Goal: Task Accomplishment & Management: Use online tool/utility

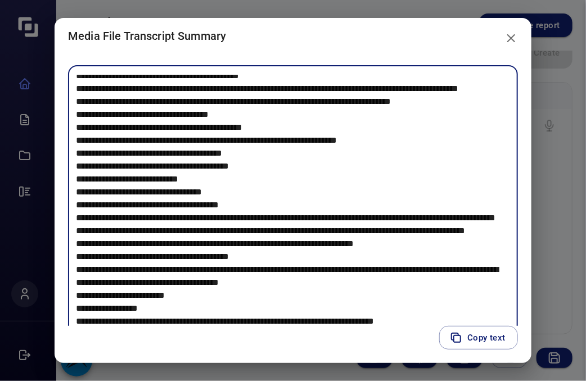
scroll to position [246, 0]
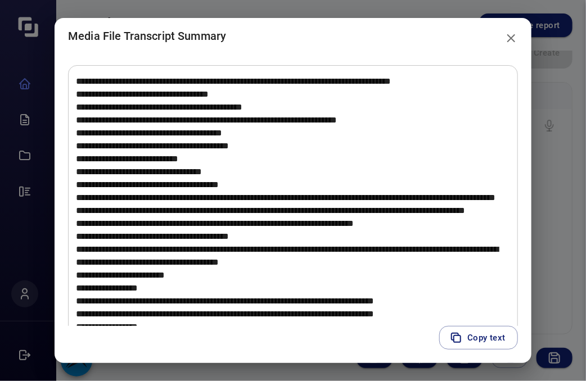
drag, startPoint x: 308, startPoint y: 31, endPoint x: 259, endPoint y: 19, distance: 50.4
click at [259, 19] on h2 "Media File Transcript Summary" at bounding box center [293, 36] width 477 height 36
click at [452, 210] on textarea at bounding box center [293, 204] width 434 height 259
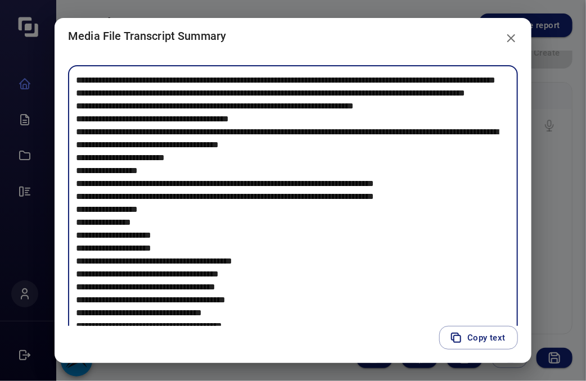
scroll to position [369, 0]
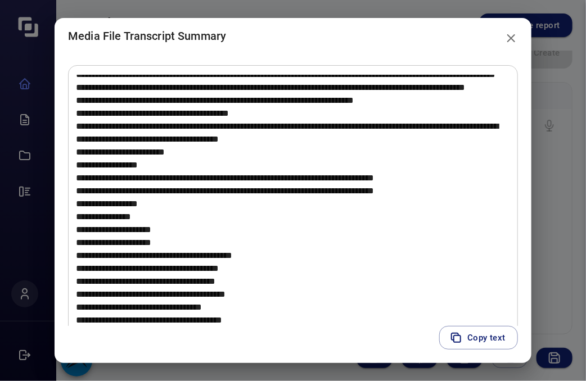
click at [451, 279] on textarea at bounding box center [293, 204] width 434 height 259
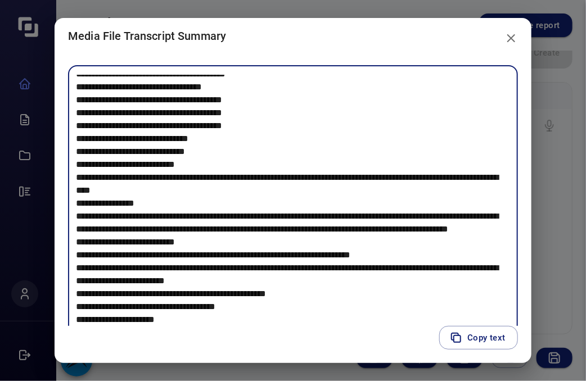
scroll to position [593, 0]
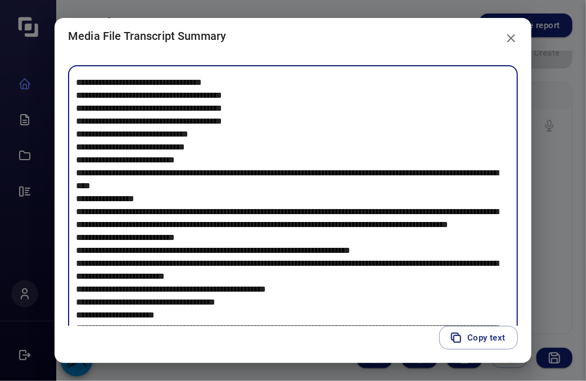
click at [495, 149] on textarea at bounding box center [293, 204] width 434 height 259
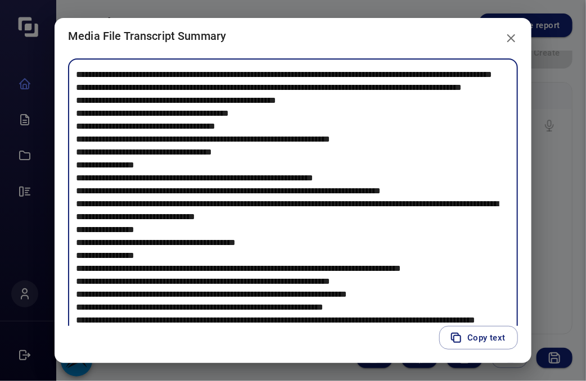
scroll to position [1851, 0]
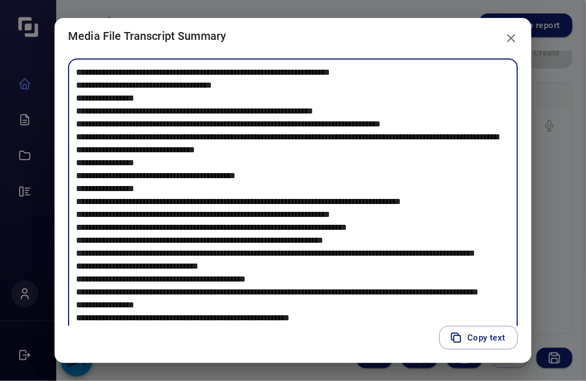
drag, startPoint x: 380, startPoint y: 285, endPoint x: 416, endPoint y: 286, distance: 36.0
click at [416, 286] on textarea at bounding box center [293, 197] width 434 height 259
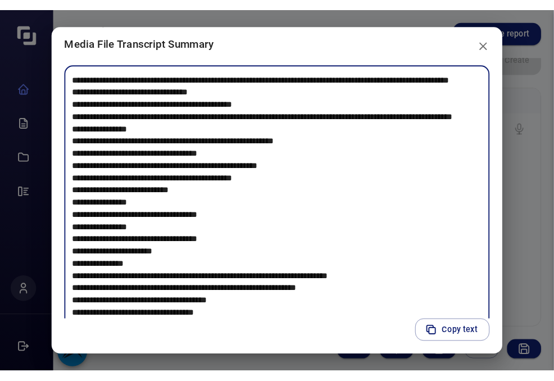
scroll to position [2055, 0]
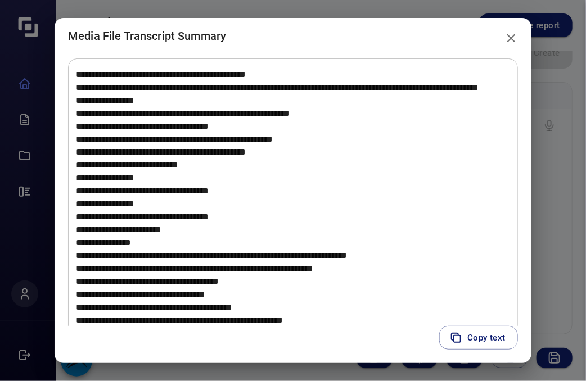
click at [440, 296] on textarea at bounding box center [293, 197] width 434 height 259
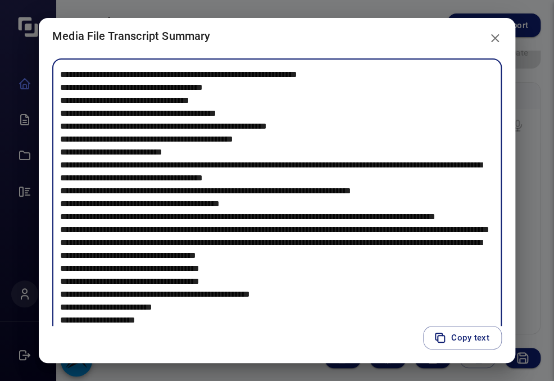
scroll to position [2468, 0]
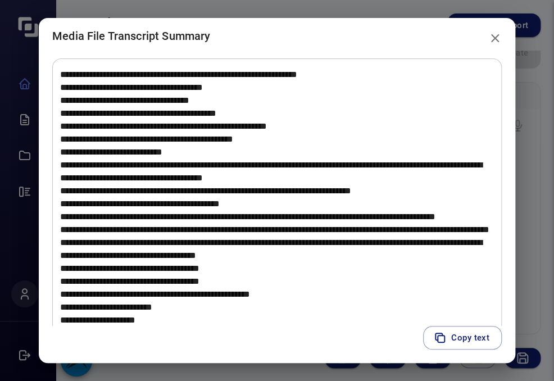
click at [505, 360] on div "Copy text" at bounding box center [277, 344] width 477 height 37
click at [500, 33] on icon "close" at bounding box center [494, 37] width 13 height 13
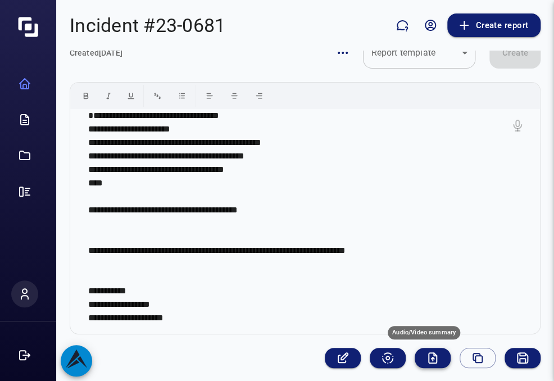
click at [426, 360] on icon "Audio/Video summary" at bounding box center [432, 357] width 13 height 13
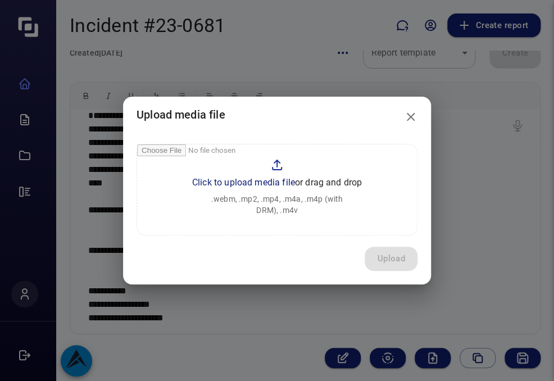
click at [273, 181] on input "file" at bounding box center [277, 189] width 280 height 90
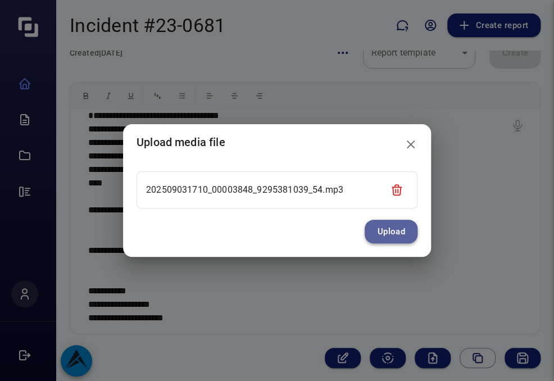
click at [394, 235] on button "Upload" at bounding box center [391, 232] width 53 height 24
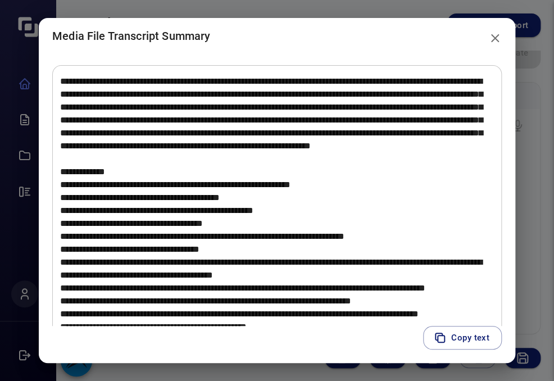
click at [502, 278] on div "* ​" at bounding box center [277, 190] width 477 height 272
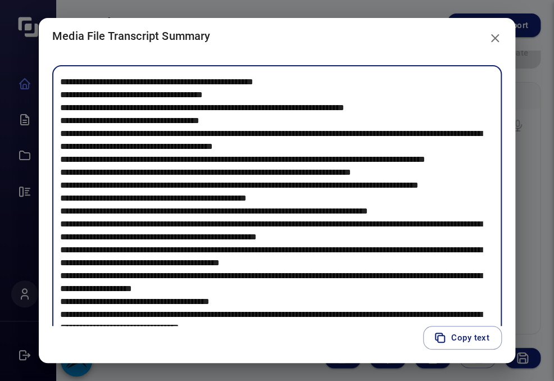
scroll to position [142, 0]
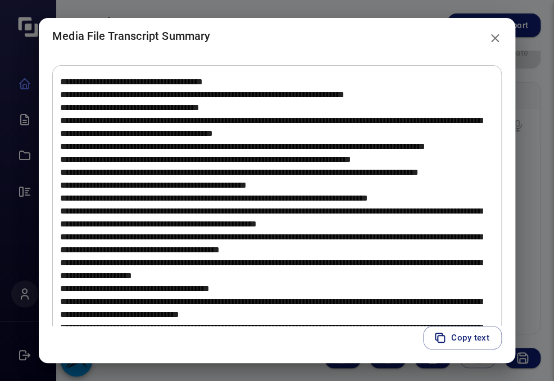
click at [352, 309] on textarea at bounding box center [277, 204] width 434 height 259
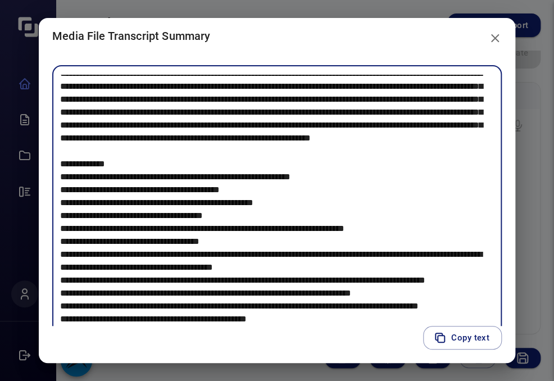
scroll to position [0, 0]
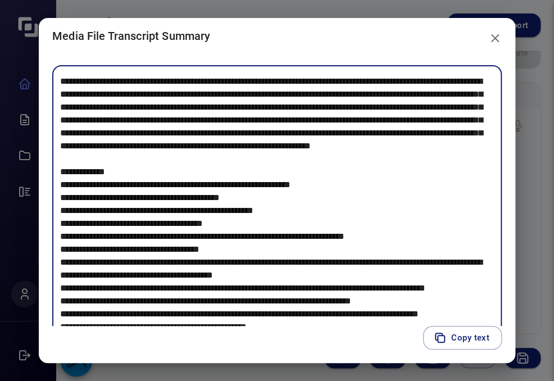
click at [497, 43] on icon "close" at bounding box center [494, 37] width 13 height 13
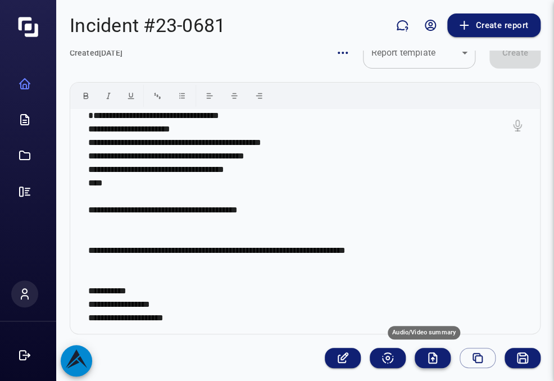
click at [429, 356] on icon "Audio/Video summary" at bounding box center [433, 358] width 8 height 10
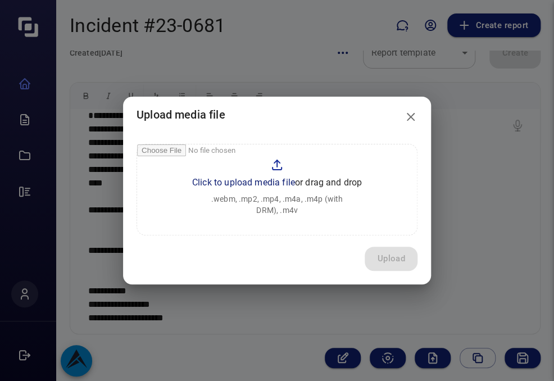
click at [272, 183] on input "file" at bounding box center [277, 189] width 280 height 90
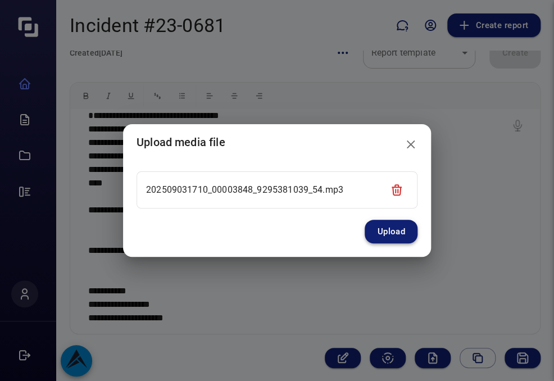
click at [393, 229] on button "Upload" at bounding box center [391, 232] width 53 height 24
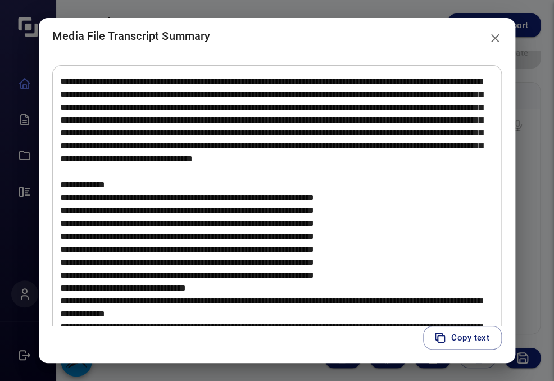
click at [419, 262] on textarea at bounding box center [277, 204] width 434 height 259
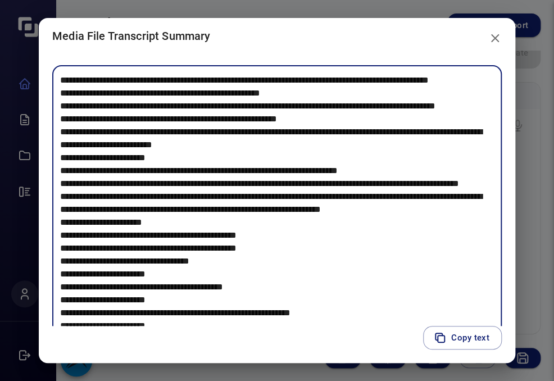
scroll to position [448, 0]
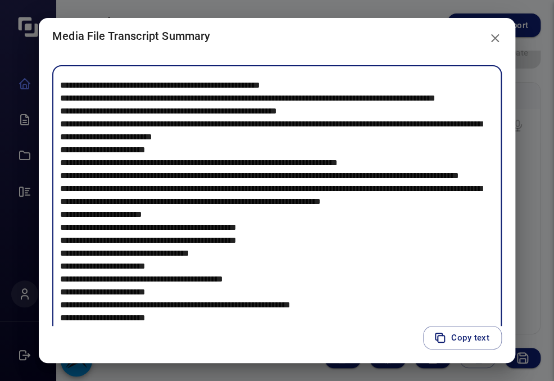
click at [499, 42] on icon "close" at bounding box center [495, 38] width 8 height 8
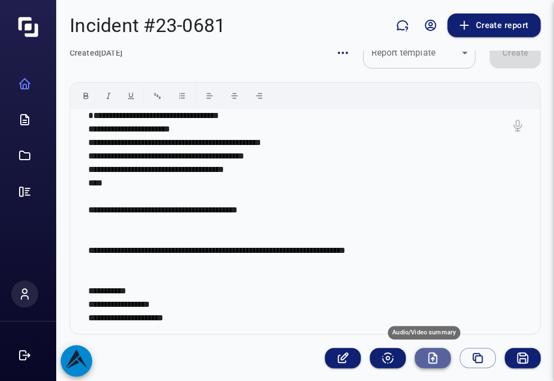
click at [426, 357] on icon "Audio/Video summary" at bounding box center [432, 357] width 13 height 13
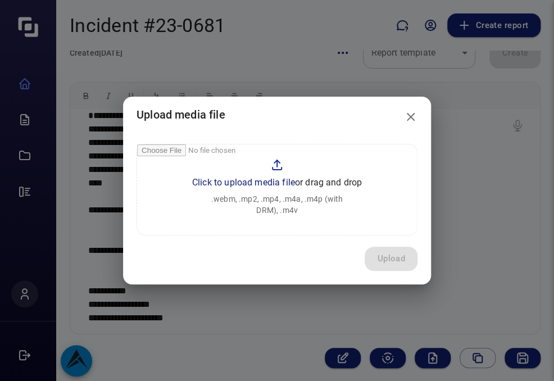
click at [245, 185] on input "file" at bounding box center [277, 189] width 280 height 90
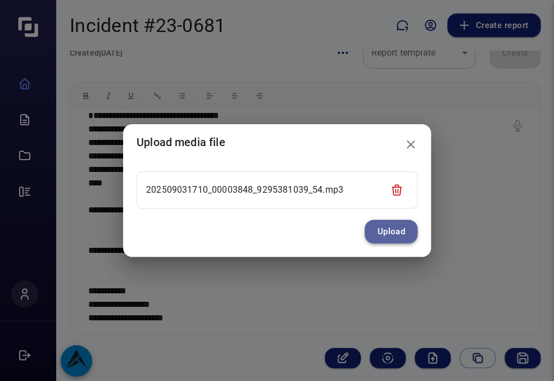
click at [391, 234] on button "Upload" at bounding box center [391, 232] width 53 height 24
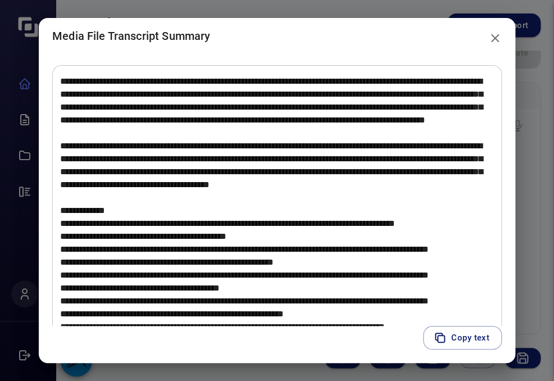
click at [394, 43] on h2 "Media File Transcript Summary" at bounding box center [277, 36] width 477 height 36
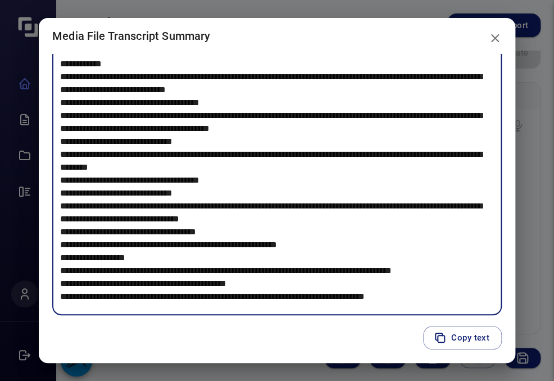
scroll to position [296, 0]
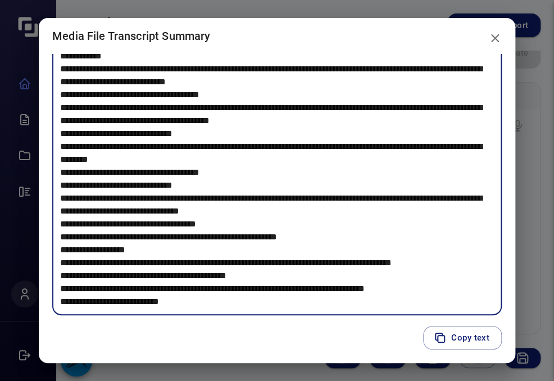
click at [410, 296] on textarea at bounding box center [277, 177] width 434 height 259
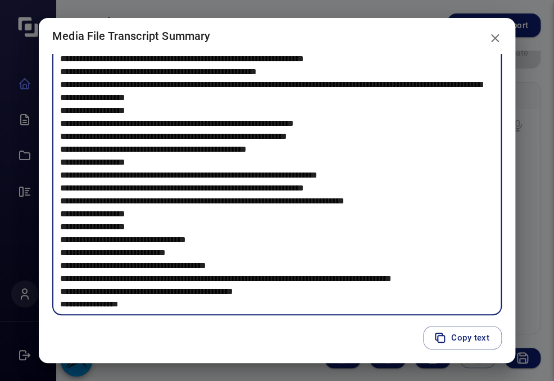
scroll to position [1035, 0]
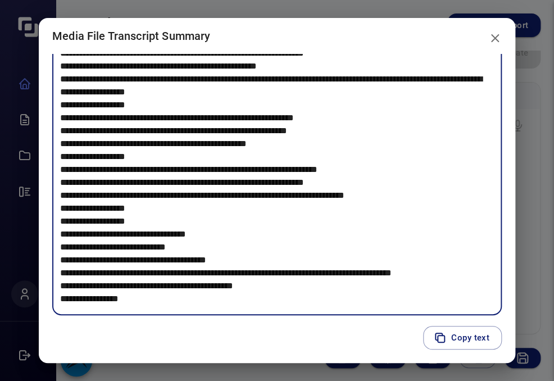
click at [470, 257] on textarea at bounding box center [277, 177] width 434 height 259
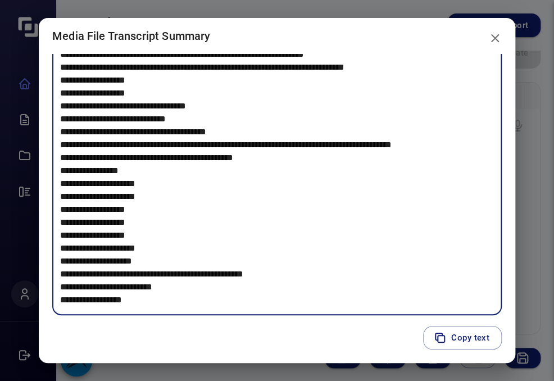
scroll to position [1241, 0]
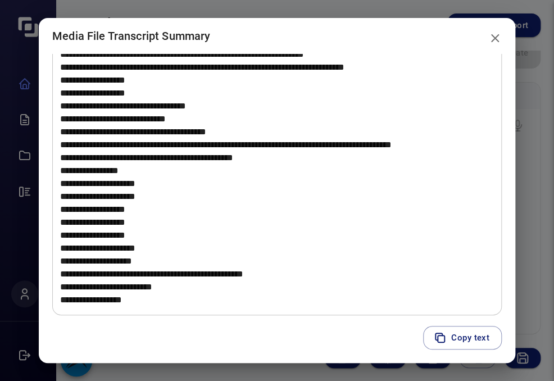
click at [434, 48] on h2 "Media File Transcript Summary" at bounding box center [277, 36] width 477 height 36
click at [497, 39] on icon "close" at bounding box center [495, 38] width 8 height 8
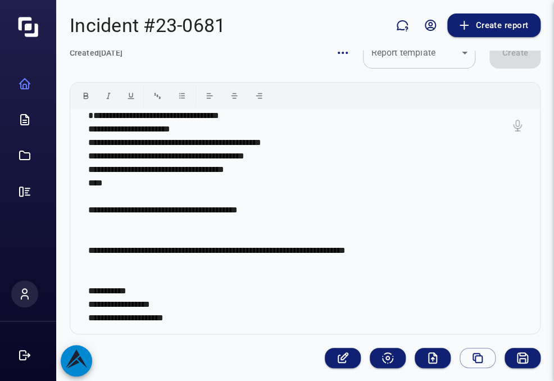
click at [499, 374] on div "**********" at bounding box center [305, 216] width 498 height 330
click at [434, 355] on icon "Audio/Video summary" at bounding box center [435, 354] width 3 height 3
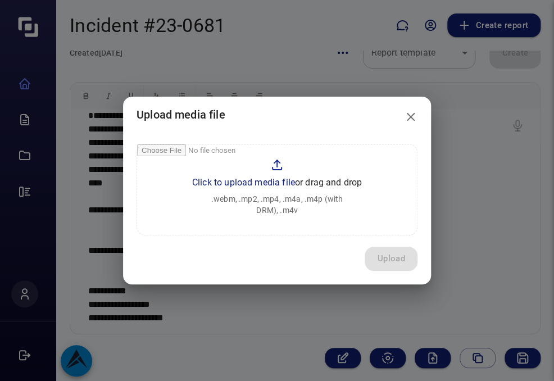
click at [259, 183] on input "file" at bounding box center [277, 189] width 280 height 90
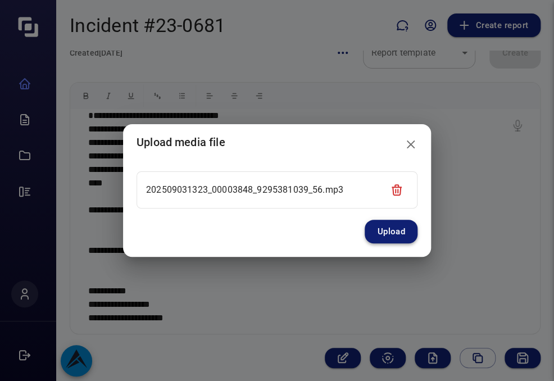
click at [401, 233] on button "Upload" at bounding box center [391, 232] width 53 height 24
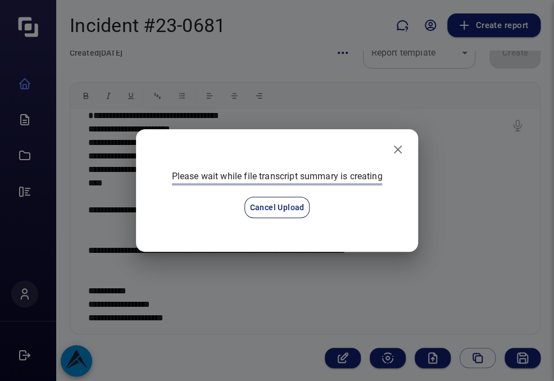
click at [254, 27] on div "Please wait while file transcript summary is creating Cancel Upload" at bounding box center [277, 190] width 554 height 381
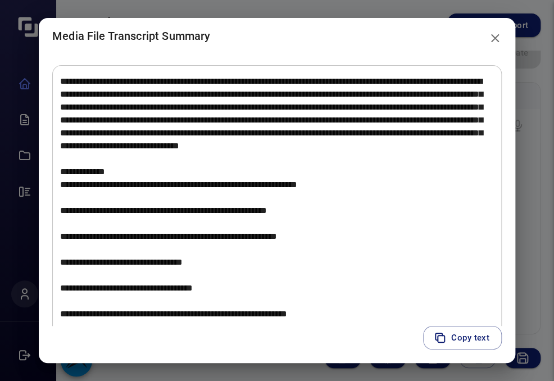
click at [377, 46] on h2 "Media File Transcript Summary" at bounding box center [277, 36] width 477 height 36
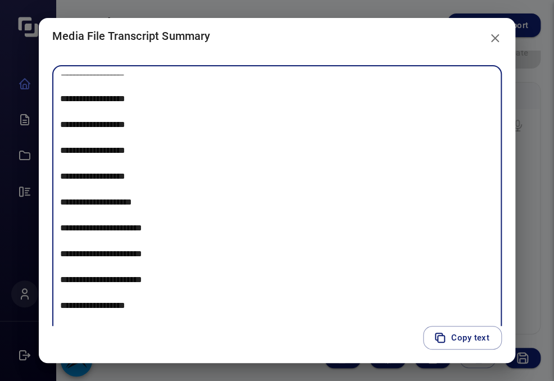
scroll to position [1473, 0]
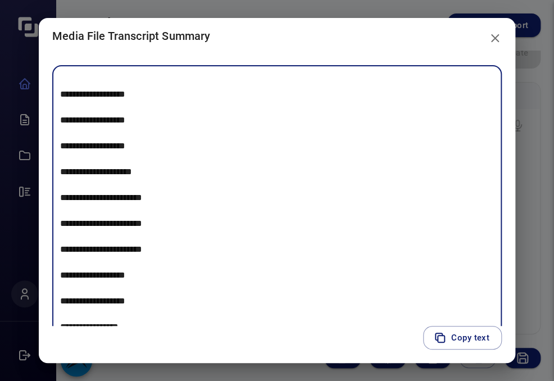
click at [220, 302] on textarea at bounding box center [277, 204] width 434 height 259
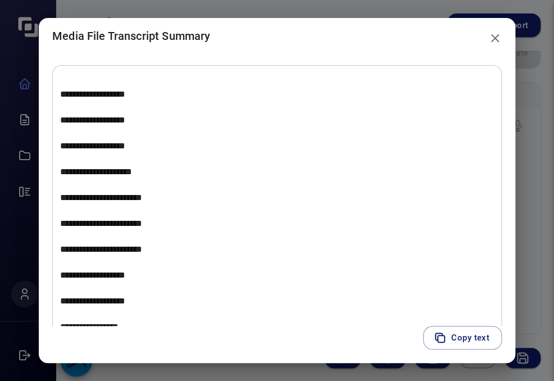
click at [191, 346] on div "Copy text" at bounding box center [277, 344] width 477 height 37
click at [445, 28] on h2 "Media File Transcript Summary" at bounding box center [277, 36] width 477 height 36
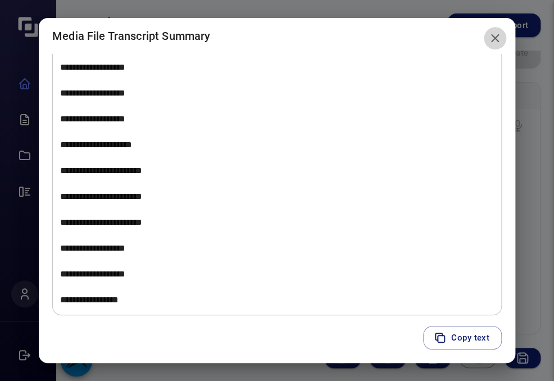
click at [499, 39] on icon "close" at bounding box center [495, 38] width 8 height 8
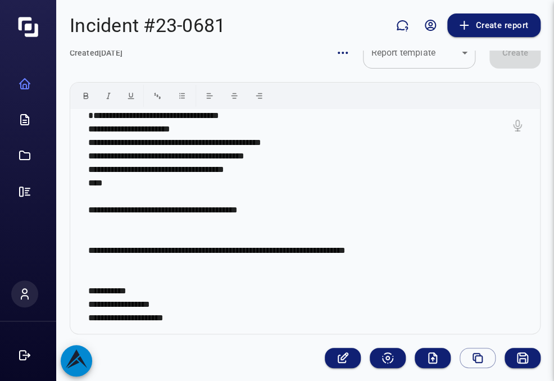
click at [521, 372] on div "**********" at bounding box center [305, 216] width 498 height 330
click at [426, 357] on icon "Audio/Video summary" at bounding box center [432, 357] width 13 height 13
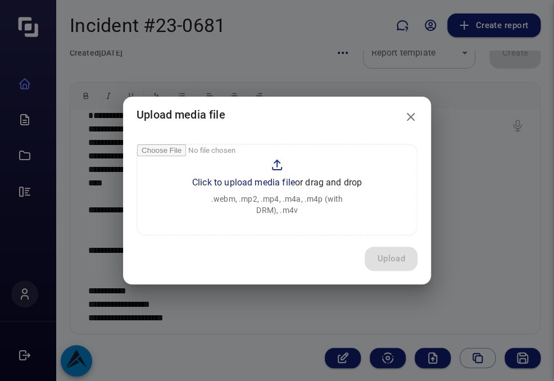
click at [266, 183] on input "file" at bounding box center [277, 189] width 280 height 90
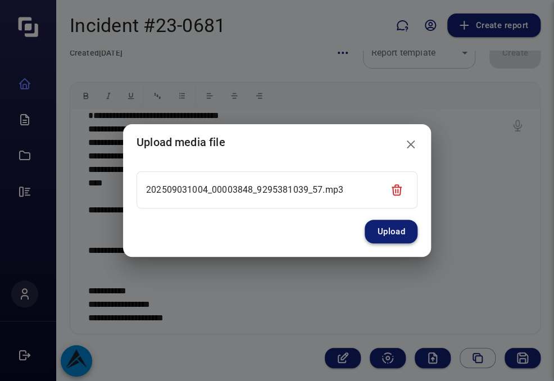
click at [383, 232] on button "Upload" at bounding box center [391, 232] width 53 height 24
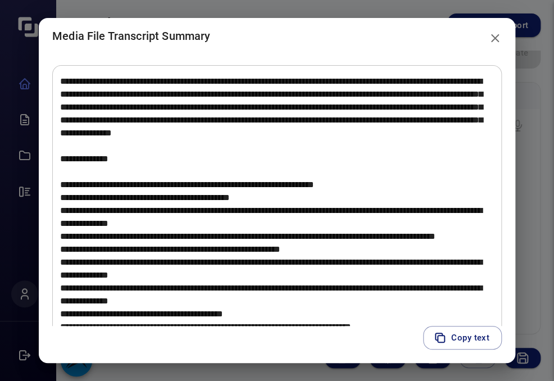
click at [425, 184] on textarea at bounding box center [277, 204] width 434 height 259
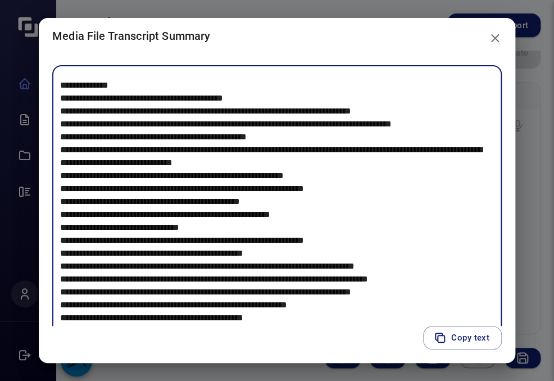
scroll to position [214, 0]
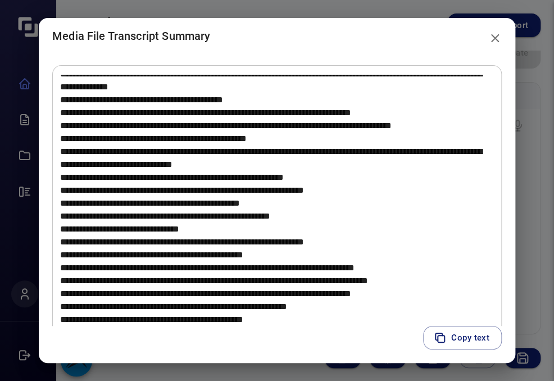
click at [420, 237] on textarea at bounding box center [277, 204] width 434 height 259
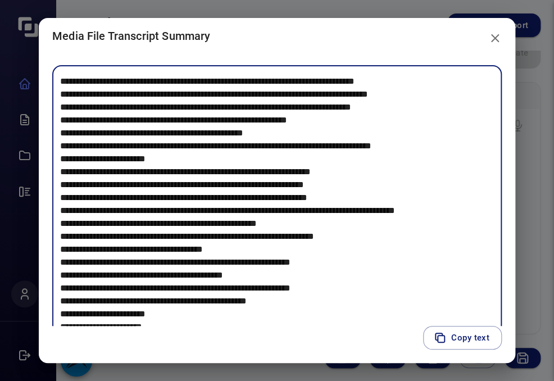
scroll to position [439, 0]
click at [498, 43] on icon "close" at bounding box center [494, 37] width 13 height 13
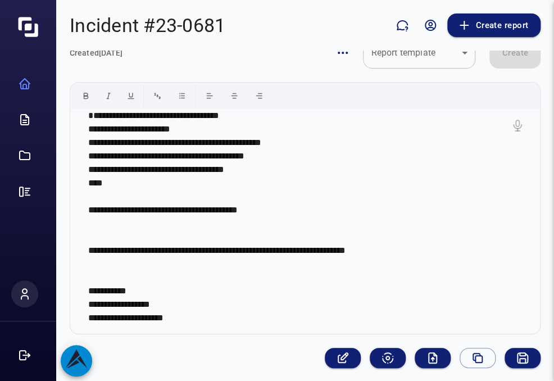
click at [514, 380] on div "**********" at bounding box center [305, 216] width 498 height 330
click at [426, 358] on icon "Audio/Video summary" at bounding box center [432, 357] width 13 height 13
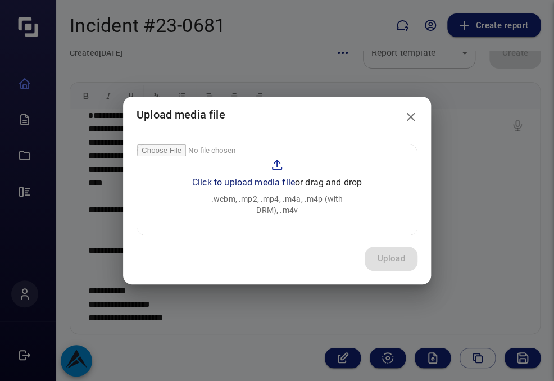
click at [255, 182] on input "file" at bounding box center [277, 189] width 280 height 90
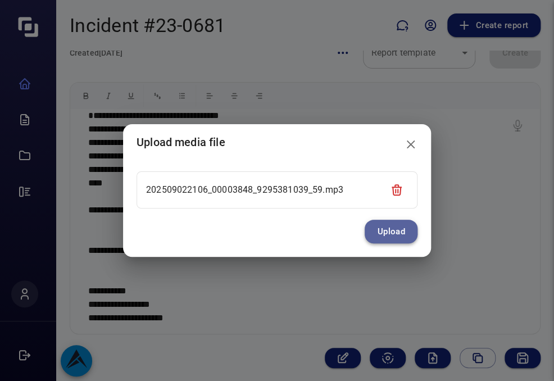
click at [393, 234] on button "Upload" at bounding box center [391, 232] width 53 height 24
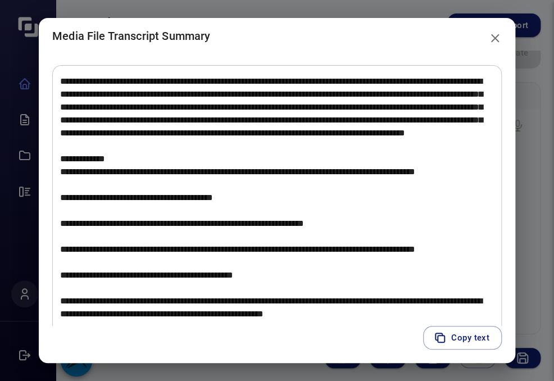
click at [504, 55] on div "* ​" at bounding box center [277, 190] width 477 height 272
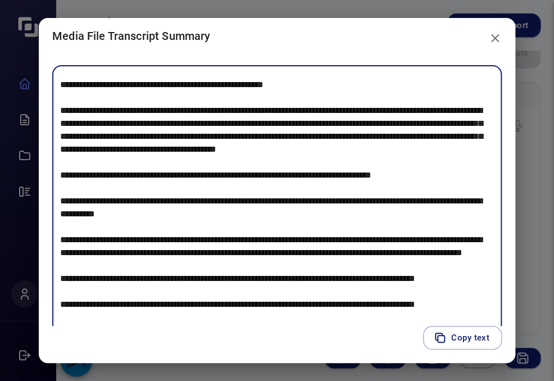
scroll to position [247, 0]
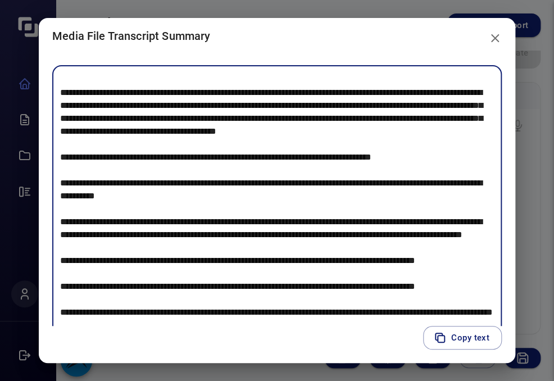
click at [492, 136] on div "* ​" at bounding box center [277, 203] width 450 height 277
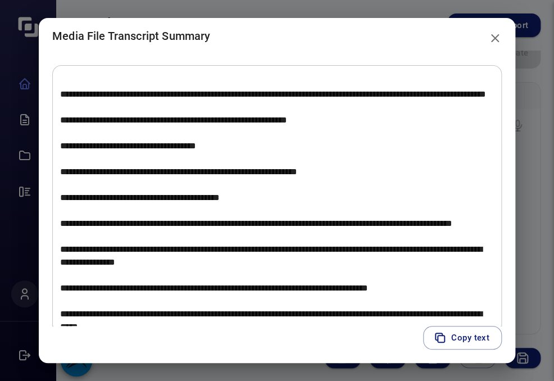
scroll to position [27, 0]
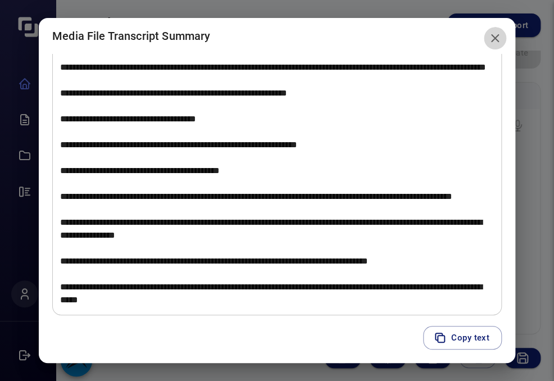
click at [498, 39] on icon "close" at bounding box center [495, 38] width 8 height 8
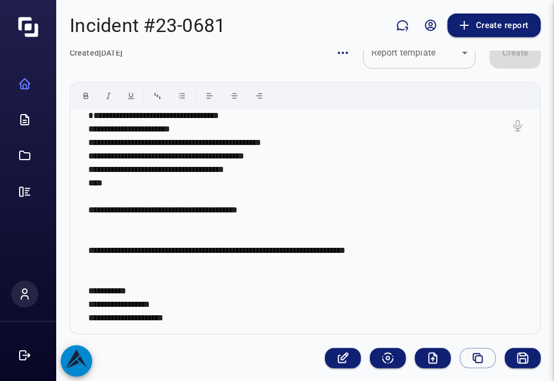
click at [495, 268] on p "**********" at bounding box center [300, 217] width 425 height 216
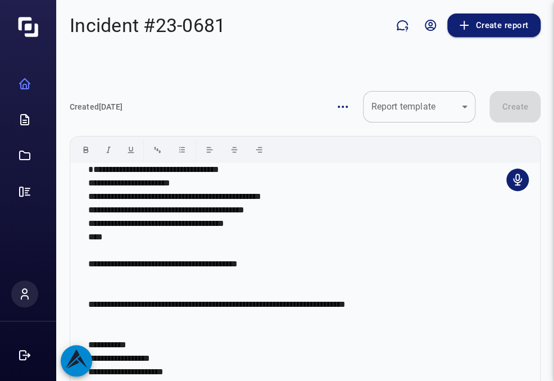
scroll to position [54, 0]
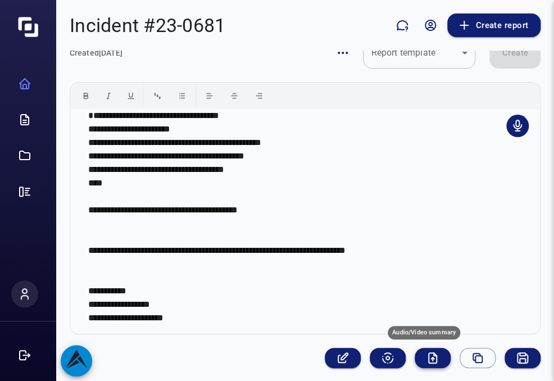
click at [426, 359] on icon "Audio/Video summary" at bounding box center [432, 357] width 13 height 13
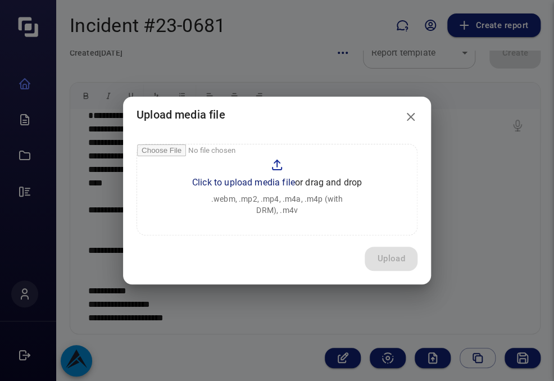
click at [266, 180] on input "file" at bounding box center [277, 189] width 280 height 90
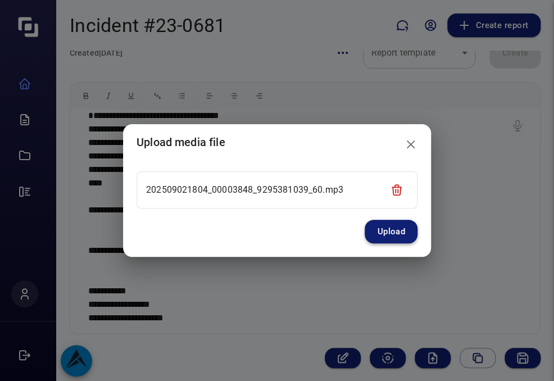
click at [393, 229] on button "Upload" at bounding box center [391, 232] width 53 height 24
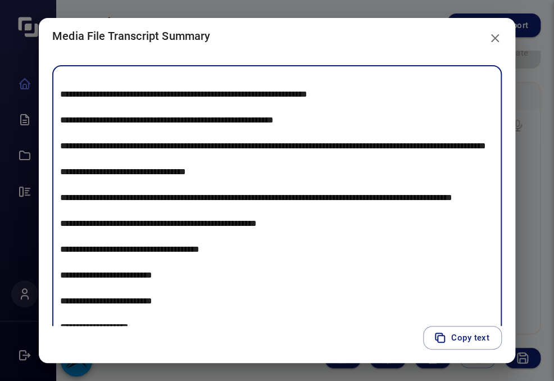
scroll to position [2092, 0]
click at [499, 41] on icon "close" at bounding box center [495, 38] width 8 height 8
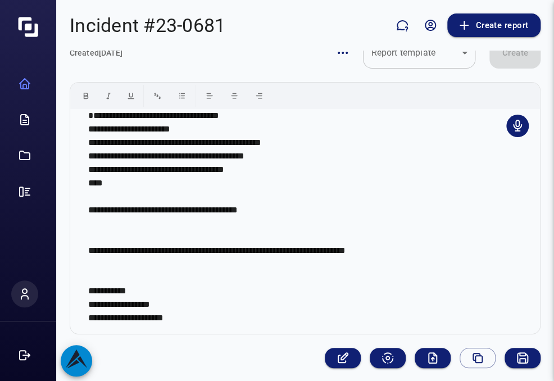
click at [518, 203] on div "**********" at bounding box center [300, 221] width 461 height 225
click at [426, 365] on button "Audio/Video summary" at bounding box center [433, 358] width 36 height 20
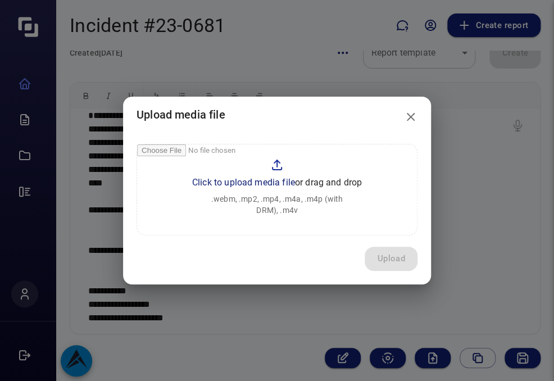
click at [278, 184] on input "file" at bounding box center [277, 189] width 280 height 90
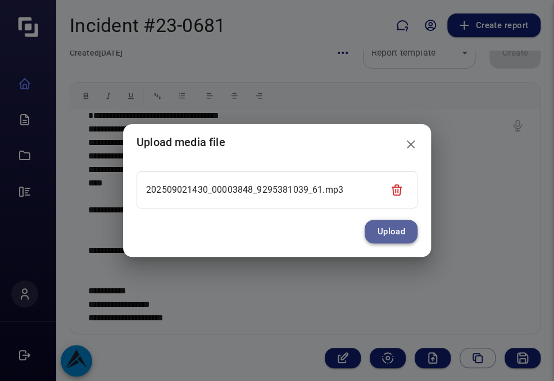
click at [393, 235] on button "Upload" at bounding box center [391, 232] width 53 height 24
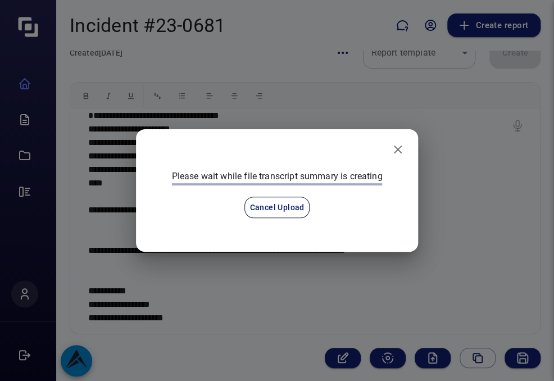
click at [393, 235] on div "Please wait while file transcript summary is creating Cancel Upload" at bounding box center [277, 190] width 283 height 123
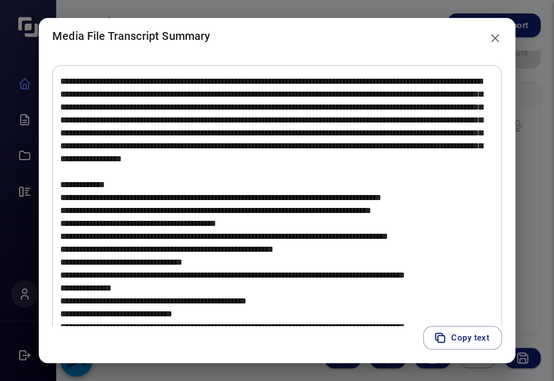
click at [501, 61] on div "* ​" at bounding box center [277, 190] width 477 height 272
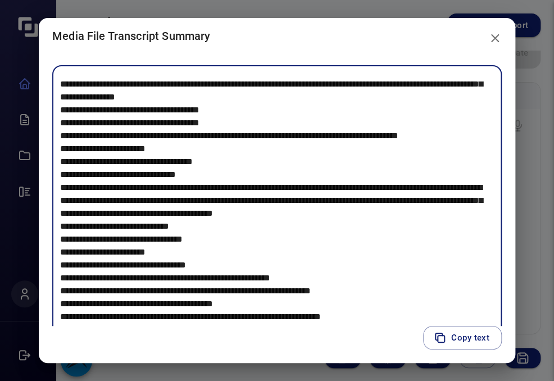
scroll to position [390, 0]
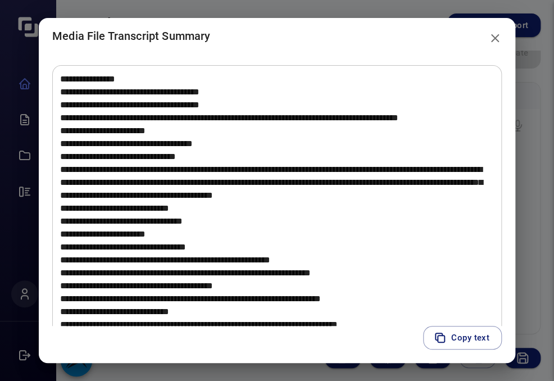
click at [55, 348] on div "Copy text" at bounding box center [277, 344] width 477 height 37
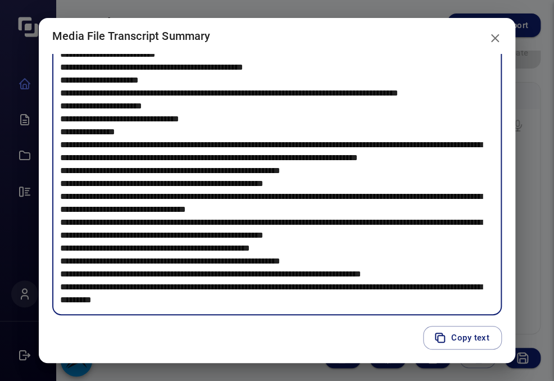
scroll to position [780, 0]
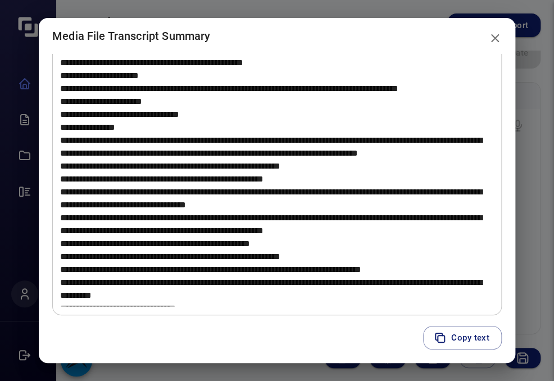
click at [56, 335] on div "Copy text" at bounding box center [277, 344] width 477 height 37
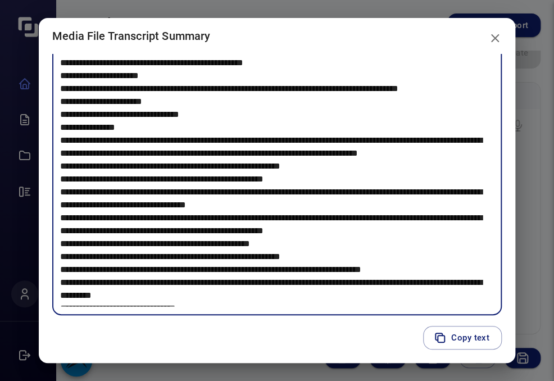
drag, startPoint x: 480, startPoint y: 147, endPoint x: 485, endPoint y: 157, distance: 11.6
click at [485, 157] on textarea at bounding box center [277, 177] width 434 height 259
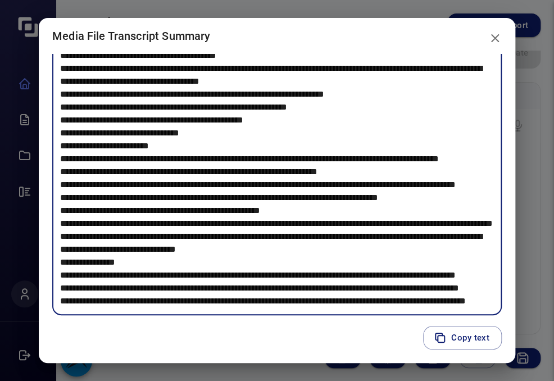
scroll to position [1409, 0]
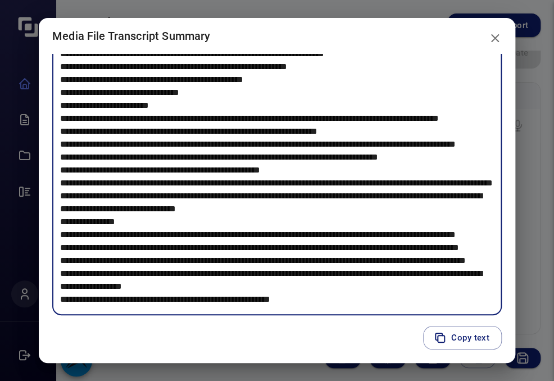
click at [409, 207] on textarea at bounding box center [277, 177] width 434 height 259
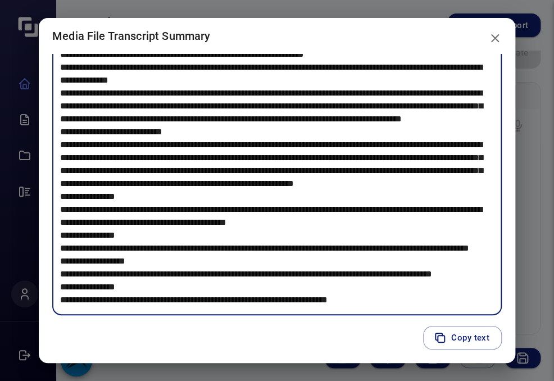
scroll to position [1890, 0]
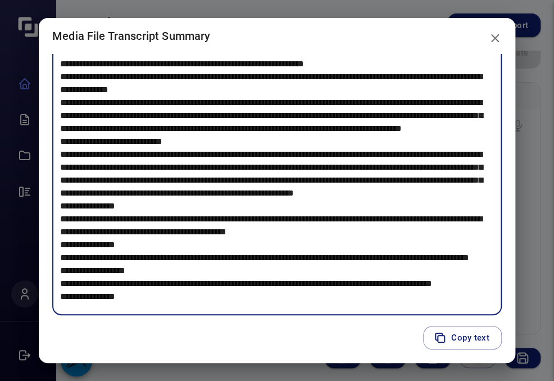
drag, startPoint x: 99, startPoint y: 157, endPoint x: 431, endPoint y: 210, distance: 336.2
click at [431, 210] on textarea at bounding box center [277, 177] width 434 height 259
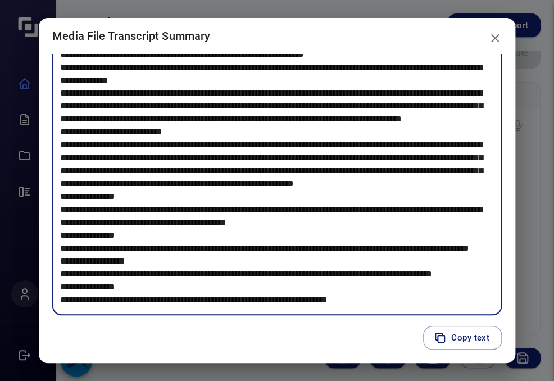
scroll to position [2095, 0]
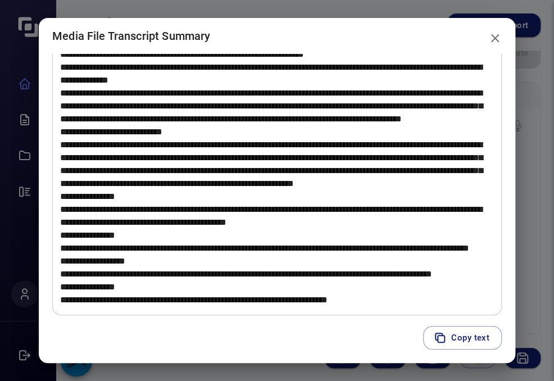
click at [364, 334] on div "Copy text" at bounding box center [277, 344] width 477 height 37
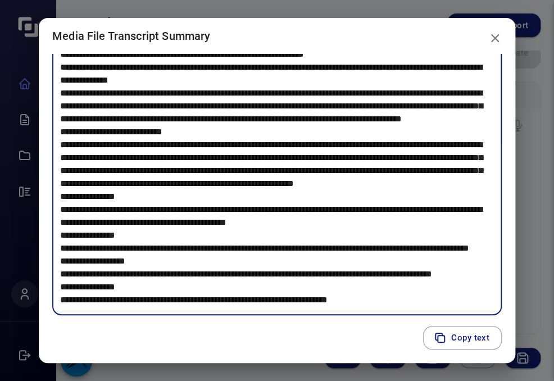
scroll to position [2106, 0]
click at [497, 39] on icon "close" at bounding box center [494, 37] width 13 height 13
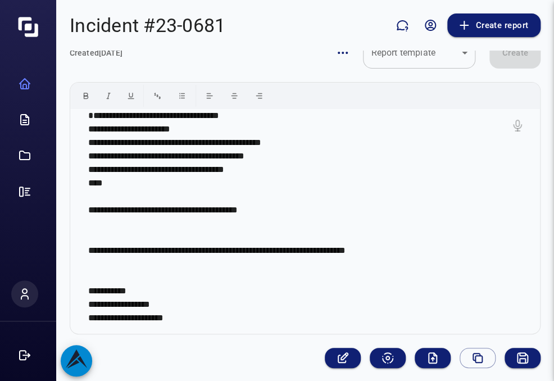
click at [525, 7] on div "Incident #23-0681 Create report" at bounding box center [305, 25] width 498 height 51
click at [434, 355] on icon "Audio/Video summary" at bounding box center [435, 354] width 3 height 3
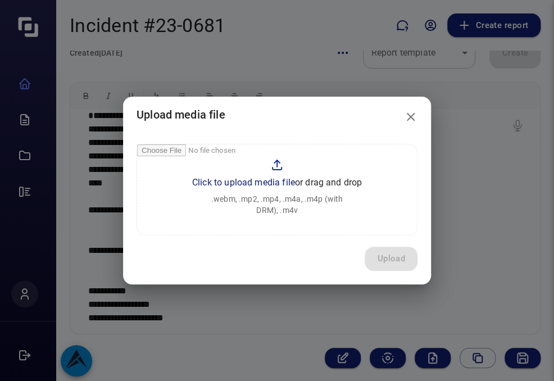
click at [271, 179] on input "file" at bounding box center [277, 189] width 280 height 90
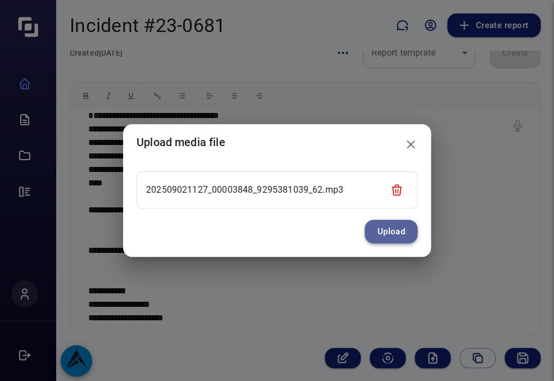
click at [398, 233] on button "Upload" at bounding box center [391, 232] width 53 height 24
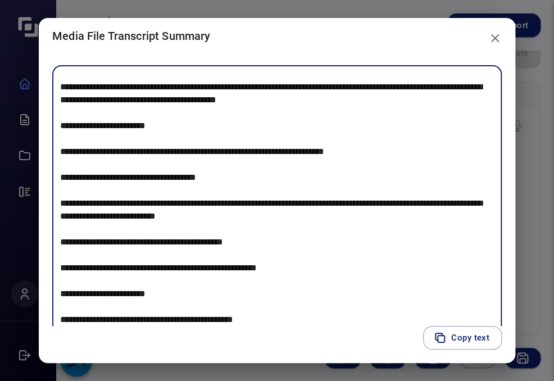
scroll to position [1399, 0]
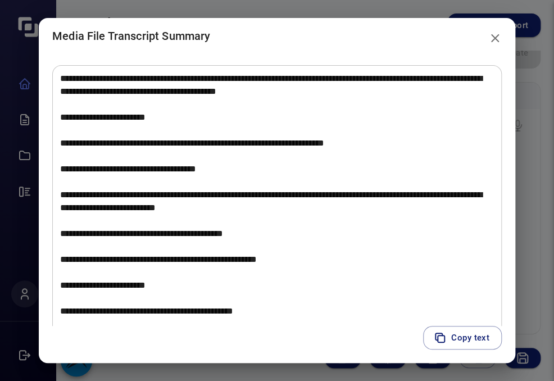
click at [410, 46] on h2 "Media File Transcript Summary" at bounding box center [277, 36] width 477 height 36
click at [502, 39] on icon "close" at bounding box center [494, 37] width 13 height 13
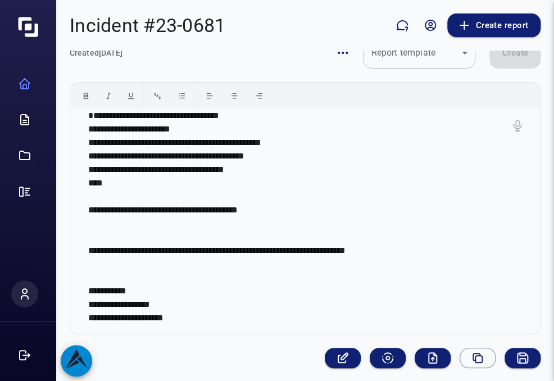
click at [248, 307] on p "**********" at bounding box center [300, 217] width 425 height 216
click at [426, 356] on icon "Audio/Video summary" at bounding box center [432, 357] width 13 height 13
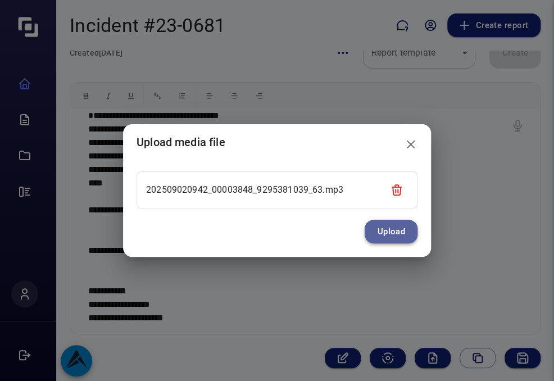
click at [395, 224] on button "Upload" at bounding box center [391, 232] width 53 height 24
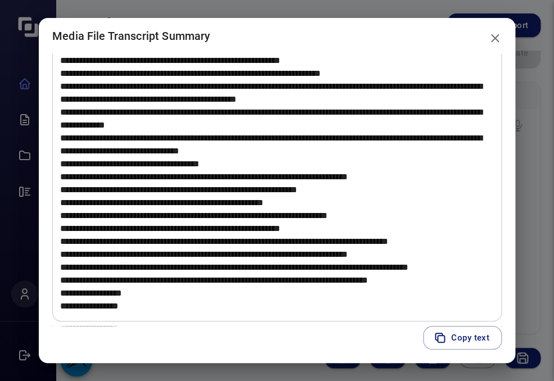
scroll to position [27, 0]
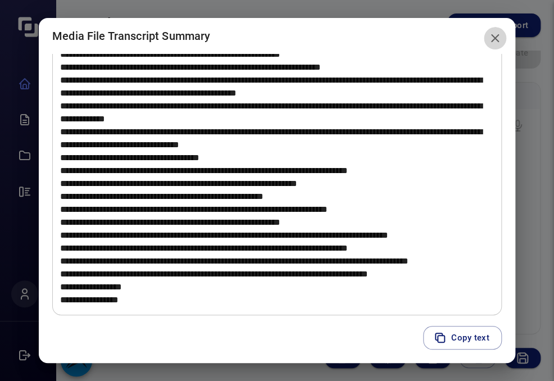
click at [492, 33] on button "close" at bounding box center [495, 38] width 22 height 22
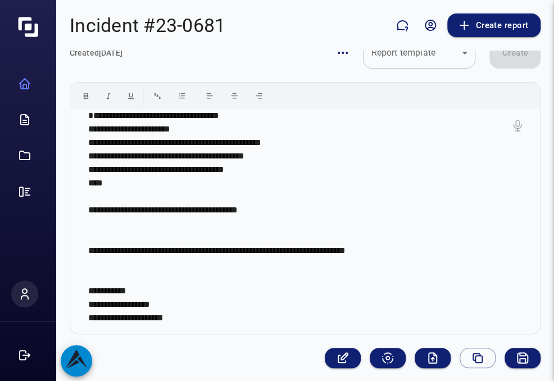
click at [353, 290] on p "**********" at bounding box center [300, 217] width 425 height 216
click at [434, 357] on button "Audio/Video summary" at bounding box center [433, 358] width 36 height 20
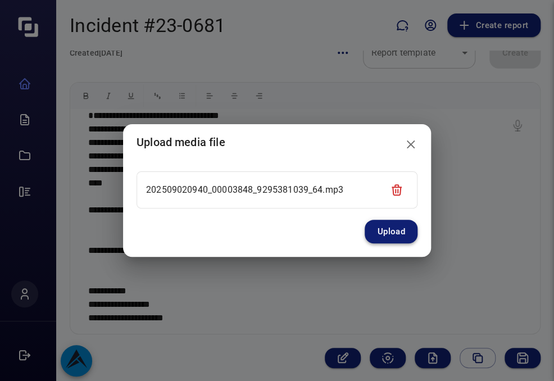
click at [393, 225] on button "Upload" at bounding box center [391, 232] width 53 height 24
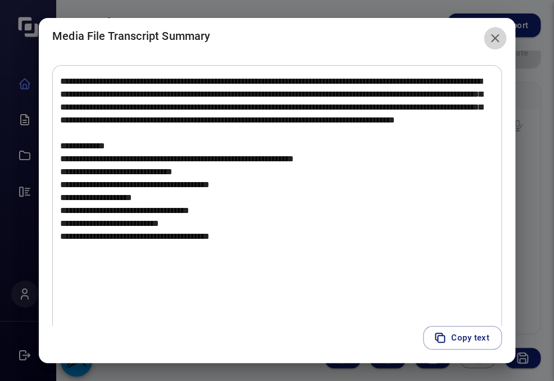
click at [499, 40] on icon "close" at bounding box center [495, 38] width 8 height 8
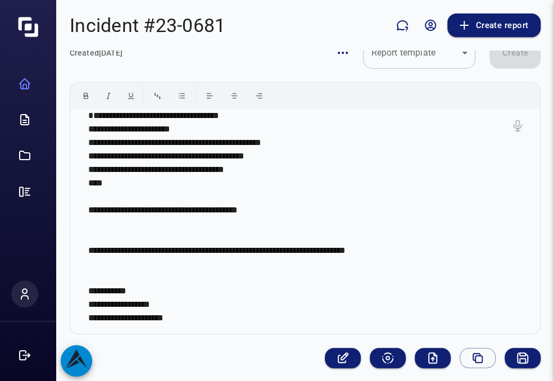
click at [256, 344] on div "**********" at bounding box center [305, 202] width 471 height 331
click at [427, 356] on icon "Audio/Video summary" at bounding box center [432, 357] width 13 height 13
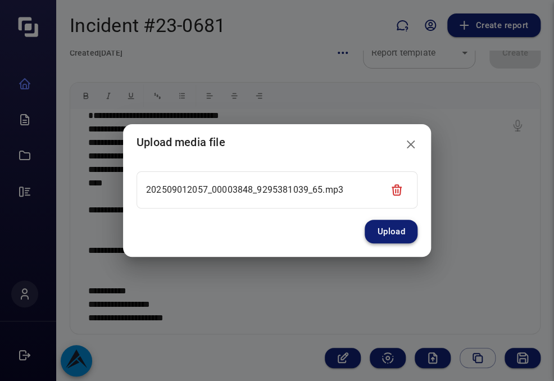
click at [380, 228] on button "Upload" at bounding box center [391, 232] width 53 height 24
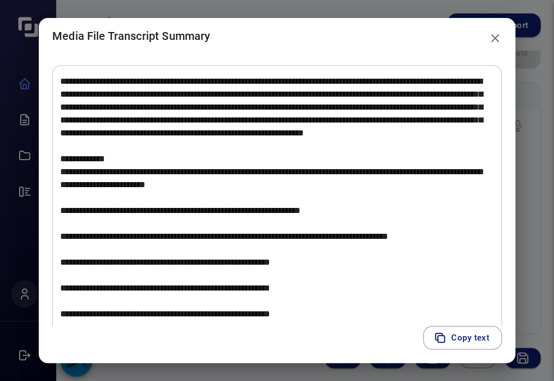
click at [389, 303] on textarea at bounding box center [277, 204] width 434 height 259
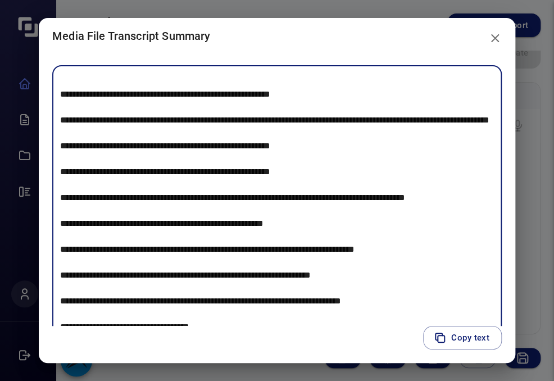
scroll to position [259, 0]
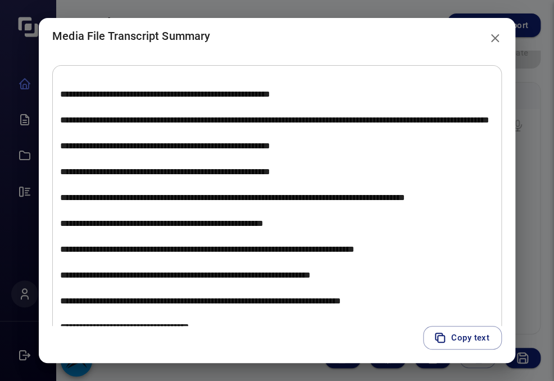
click at [215, 48] on h2 "Media File Transcript Summary" at bounding box center [277, 36] width 477 height 36
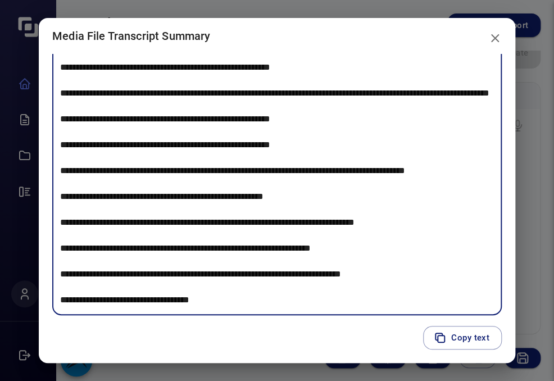
scroll to position [244, 0]
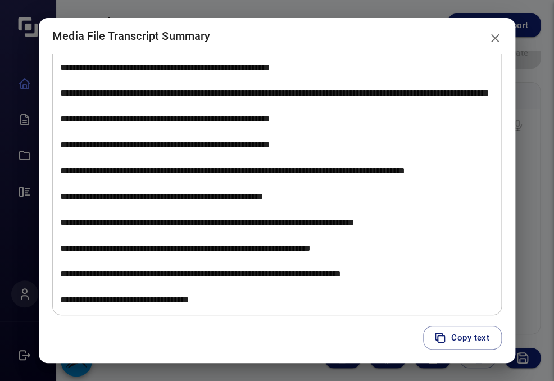
click at [234, 29] on h2 "Media File Transcript Summary" at bounding box center [277, 36] width 477 height 36
click at [502, 38] on icon "close" at bounding box center [494, 37] width 13 height 13
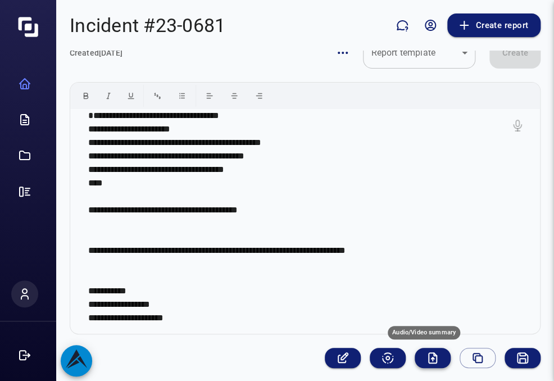
click at [426, 356] on icon "Audio/Video summary" at bounding box center [432, 357] width 13 height 13
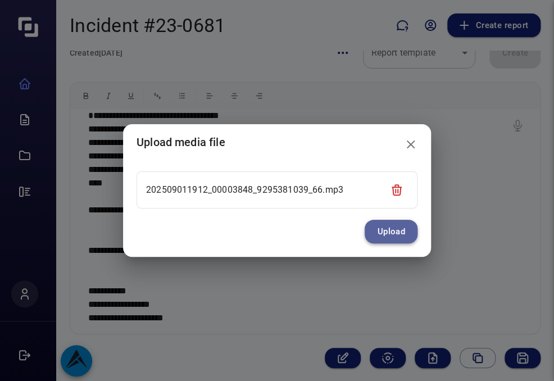
click at [390, 230] on button "Upload" at bounding box center [391, 232] width 53 height 24
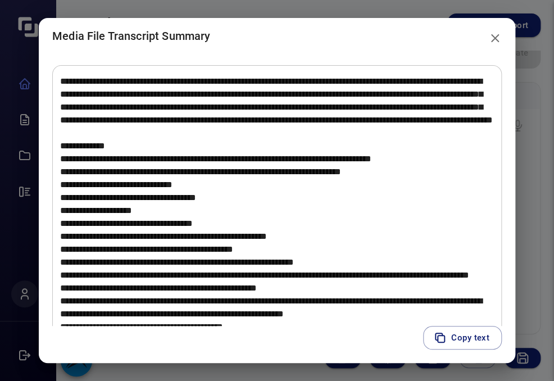
click at [195, 346] on div "Copy text" at bounding box center [277, 344] width 477 height 37
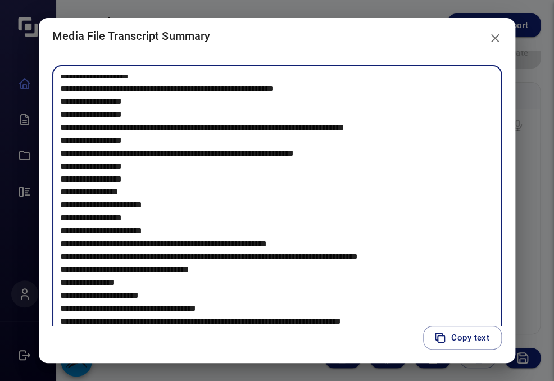
scroll to position [593, 0]
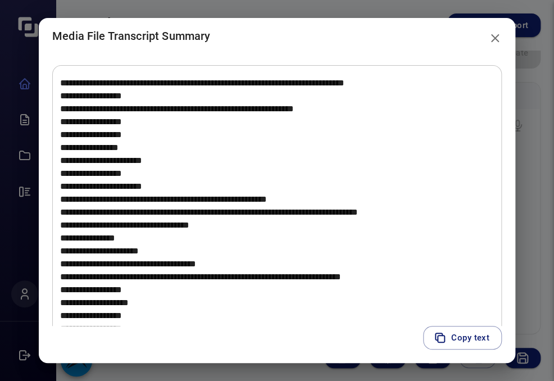
click at [191, 178] on textarea at bounding box center [277, 204] width 434 height 259
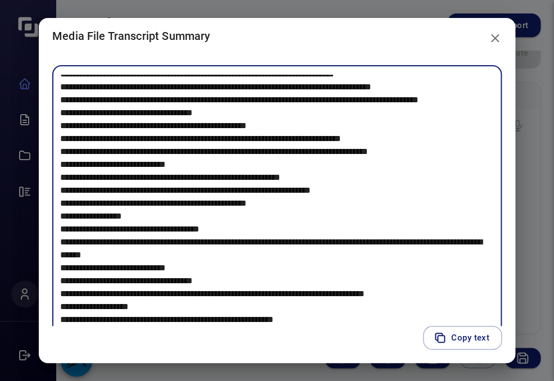
scroll to position [375, 0]
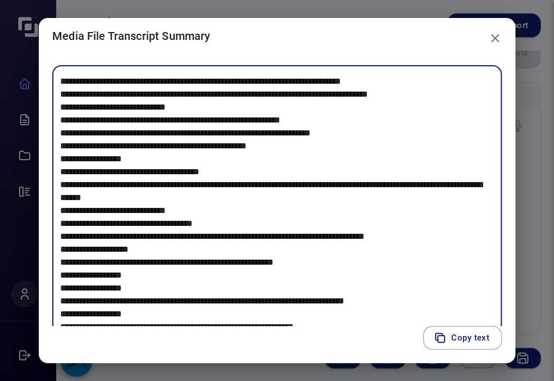
click at [419, 160] on textarea at bounding box center [277, 204] width 434 height 259
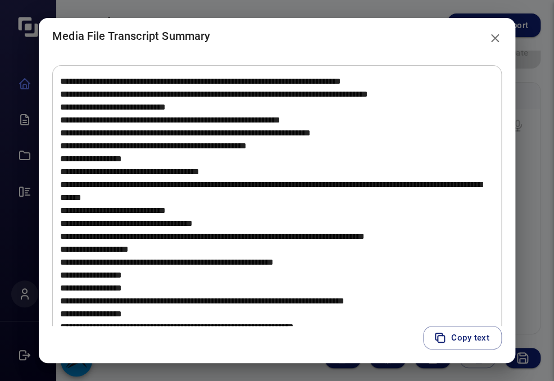
scroll to position [7, 0]
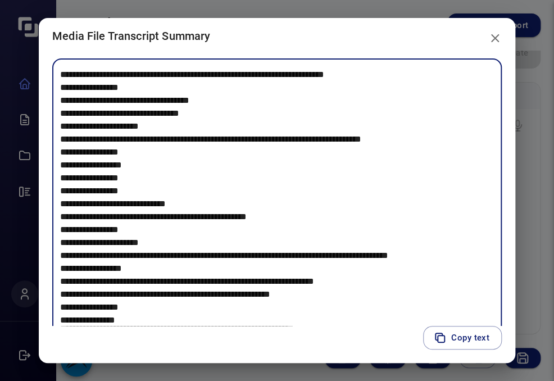
click at [419, 160] on textarea at bounding box center [277, 197] width 434 height 259
type textarea "**********"
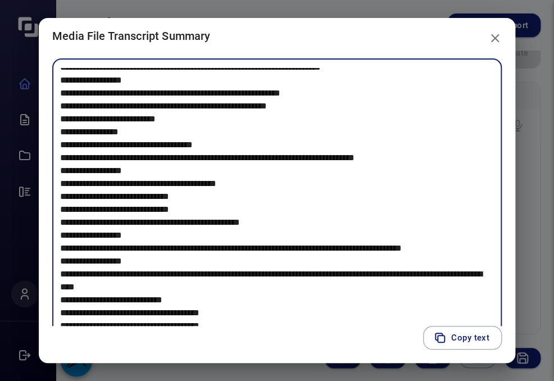
scroll to position [1421, 0]
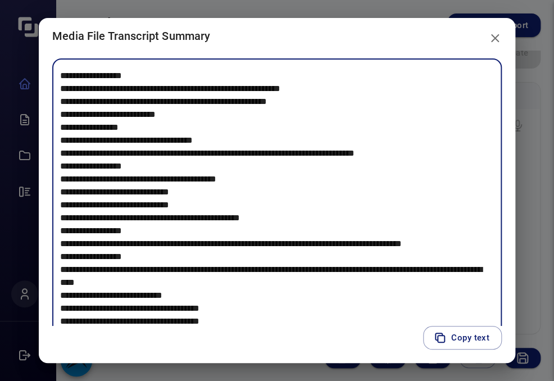
click at [377, 319] on textarea at bounding box center [277, 197] width 434 height 259
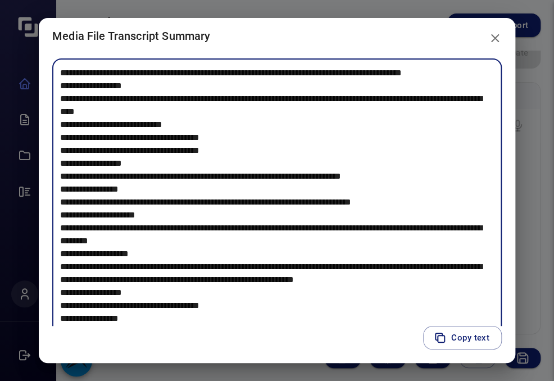
scroll to position [1600, 0]
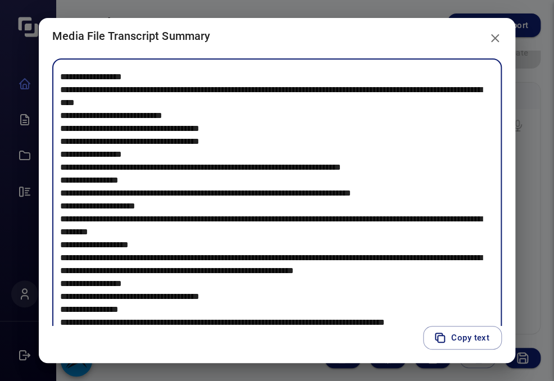
click at [402, 301] on textarea at bounding box center [277, 197] width 434 height 259
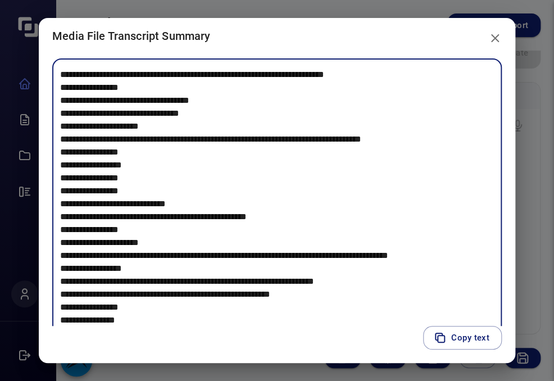
scroll to position [2068, 0]
click at [502, 37] on icon "close" at bounding box center [494, 37] width 13 height 13
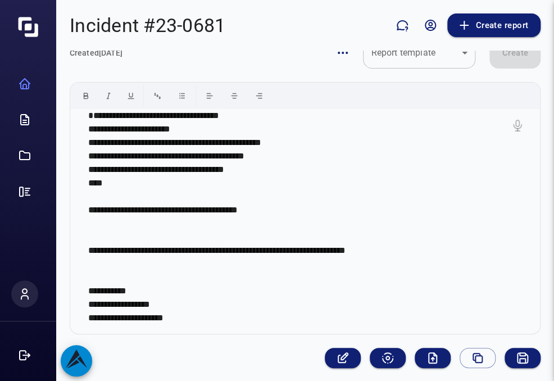
click at [288, 312] on p "**********" at bounding box center [300, 217] width 425 height 216
click at [426, 359] on icon "Audio/Video summary" at bounding box center [432, 357] width 13 height 13
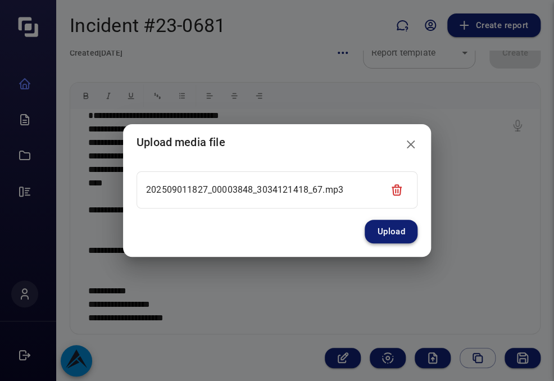
click at [400, 233] on button "Upload" at bounding box center [391, 232] width 53 height 24
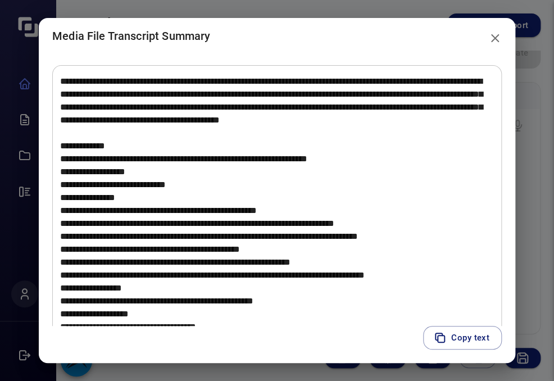
click at [290, 37] on h2 "Media File Transcript Summary" at bounding box center [277, 36] width 477 height 36
click at [499, 34] on icon "close" at bounding box center [494, 37] width 13 height 13
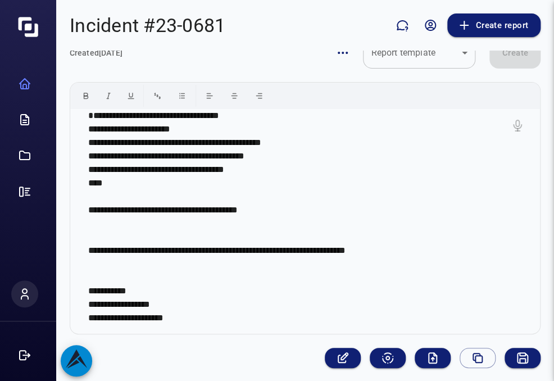
click at [251, 273] on p "**********" at bounding box center [300, 217] width 425 height 216
click at [427, 361] on icon "Audio/Video summary" at bounding box center [432, 357] width 13 height 13
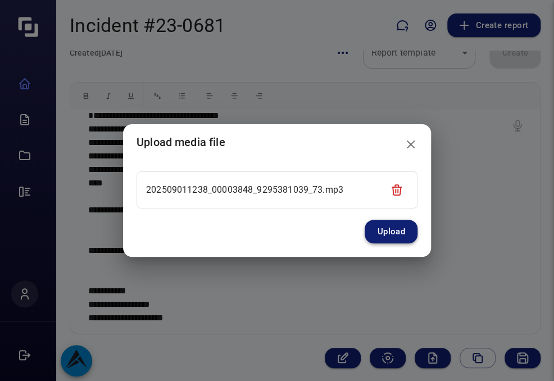
click at [392, 238] on button "Upload" at bounding box center [391, 232] width 53 height 24
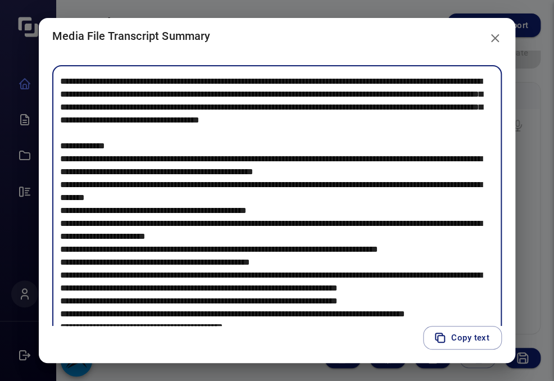
click at [316, 213] on textarea at bounding box center [277, 204] width 434 height 259
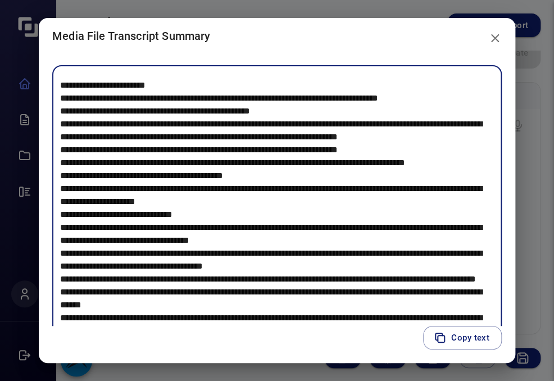
scroll to position [166, 0]
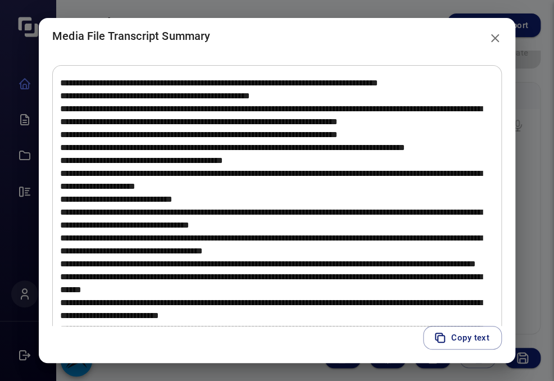
click at [269, 293] on textarea at bounding box center [277, 204] width 434 height 259
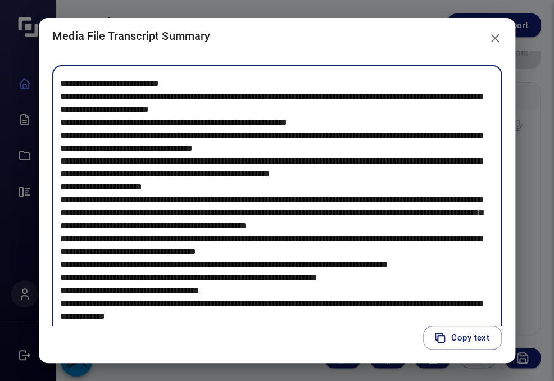
scroll to position [402, 0]
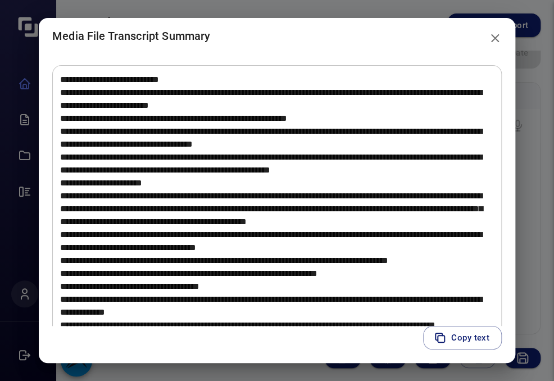
click at [247, 340] on div "Copy text" at bounding box center [277, 344] width 477 height 37
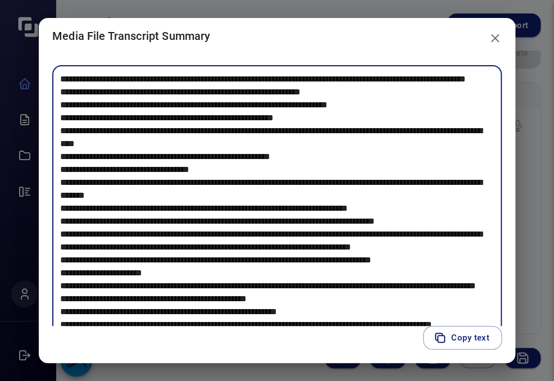
scroll to position [669, 0]
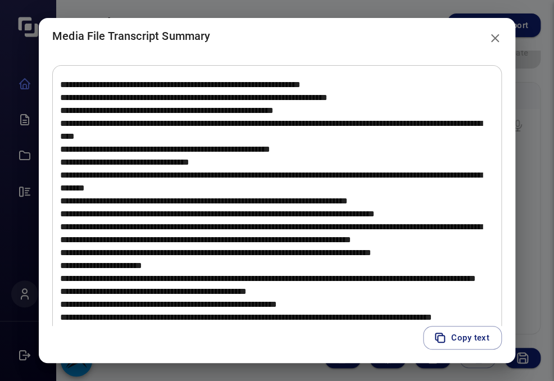
click at [233, 353] on div "Copy text" at bounding box center [277, 344] width 477 height 37
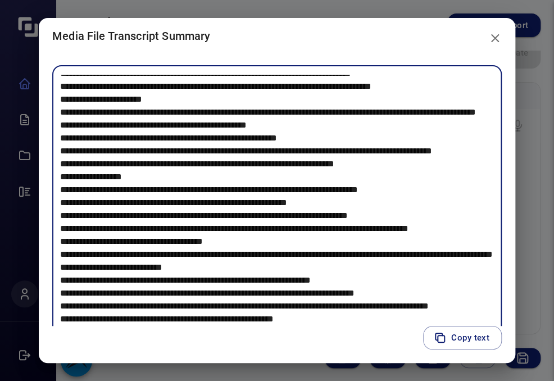
scroll to position [854, 0]
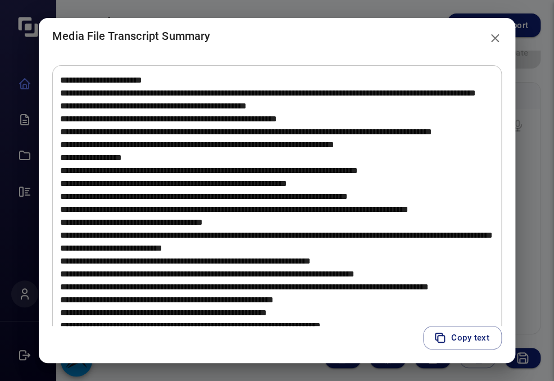
click at [253, 358] on div "Copy text" at bounding box center [277, 344] width 477 height 37
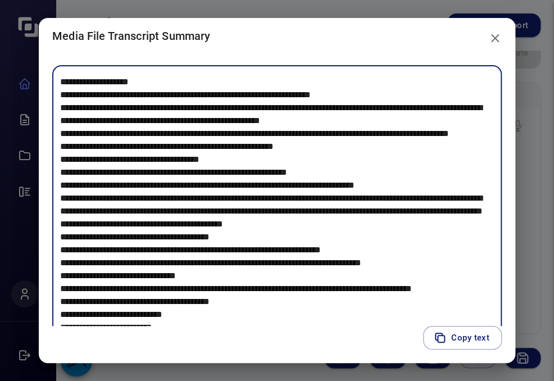
scroll to position [1209, 0]
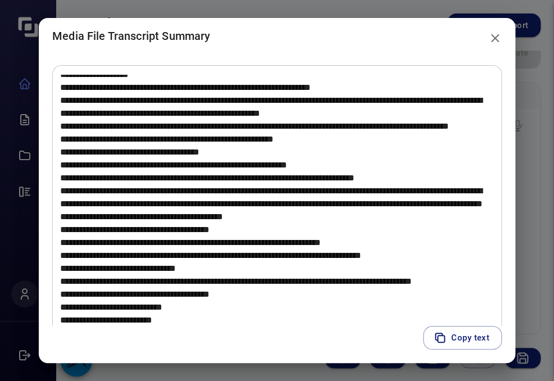
click at [254, 120] on textarea at bounding box center [277, 204] width 434 height 259
click at [273, 273] on textarea at bounding box center [277, 204] width 434 height 259
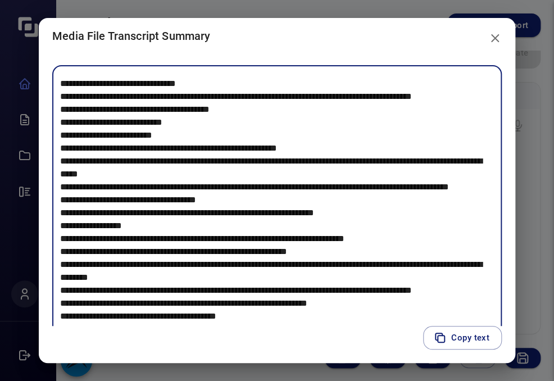
scroll to position [1409, 0]
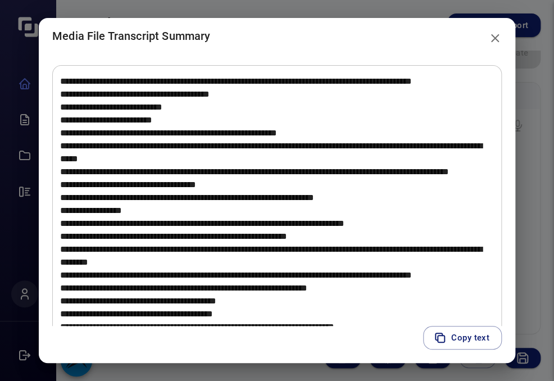
click at [306, 259] on textarea at bounding box center [277, 204] width 434 height 259
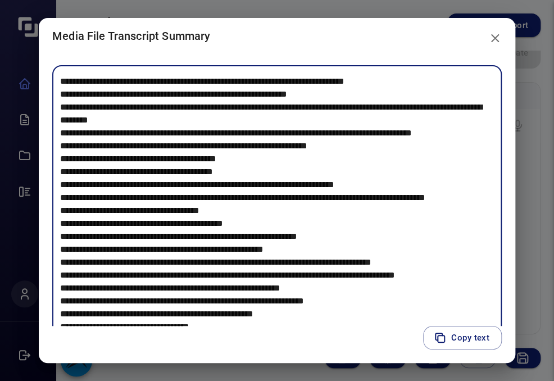
scroll to position [1653, 0]
click at [282, 278] on textarea at bounding box center [277, 204] width 434 height 259
click at [424, 302] on textarea at bounding box center [277, 204] width 434 height 259
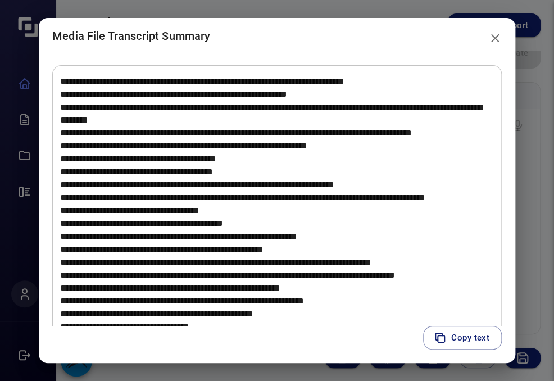
scroll to position [27, 0]
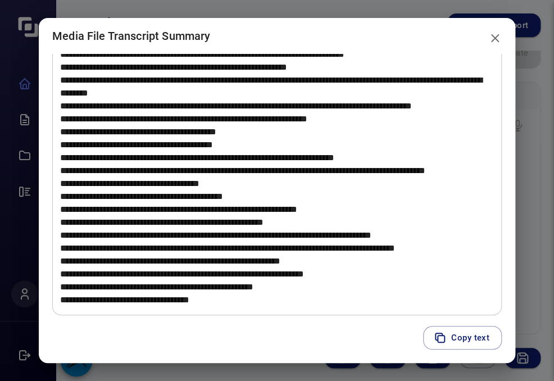
click at [230, 328] on div "Copy text" at bounding box center [277, 344] width 477 height 37
click at [501, 42] on icon "close" at bounding box center [494, 37] width 13 height 13
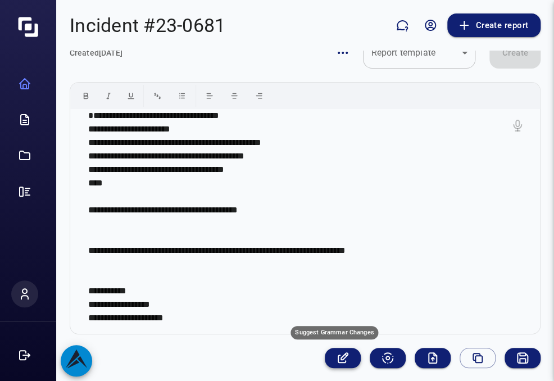
click at [339, 357] on icon "Suggest Grammar Changes" at bounding box center [342, 357] width 13 height 13
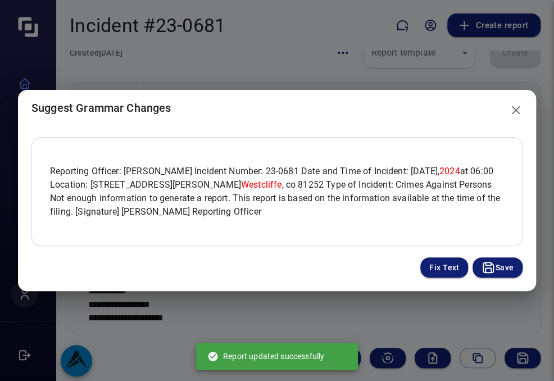
click at [513, 111] on icon "close" at bounding box center [515, 109] width 13 height 13
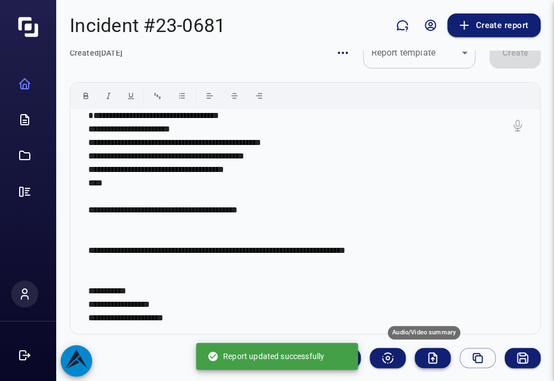
click at [429, 357] on icon "Audio/Video summary" at bounding box center [433, 358] width 8 height 10
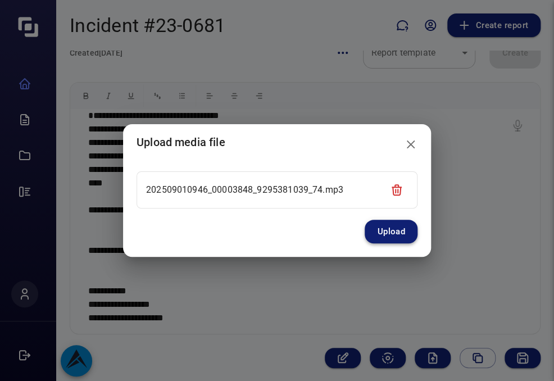
click at [384, 234] on button "Upload" at bounding box center [391, 232] width 53 height 24
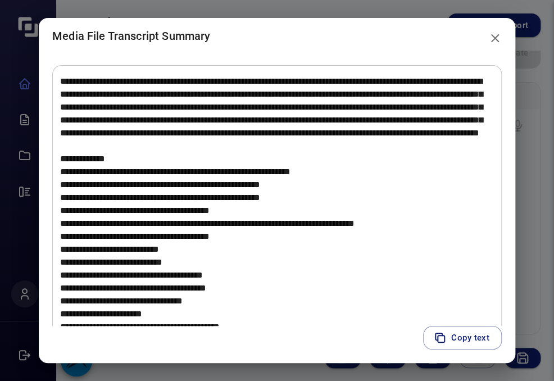
click at [499, 39] on icon "close" at bounding box center [494, 37] width 13 height 13
